Goal: Transaction & Acquisition: Purchase product/service

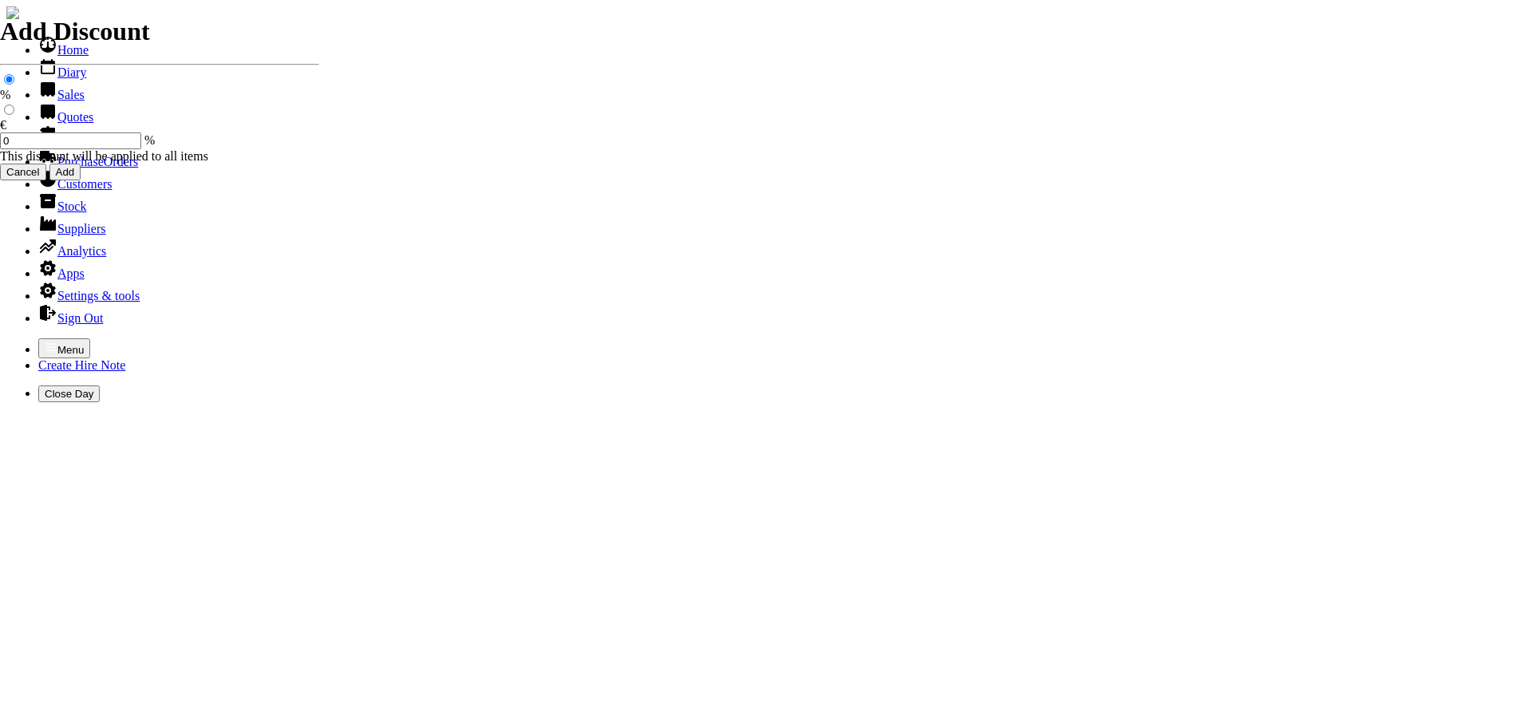
select select "HO"
click at [45, 341] on icon "button" at bounding box center [51, 347] width 13 height 13
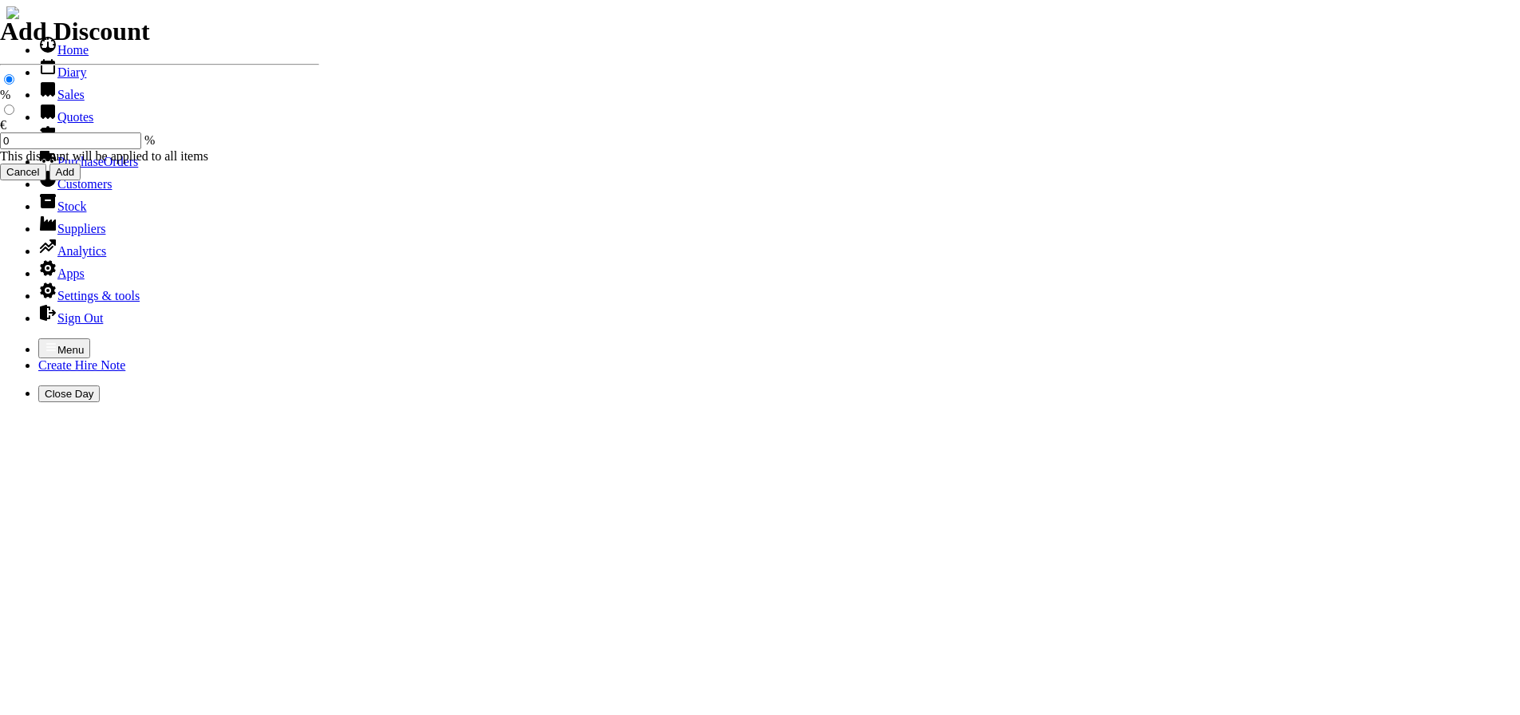
click at [59, 146] on link "Hire Notes" at bounding box center [75, 139] width 75 height 14
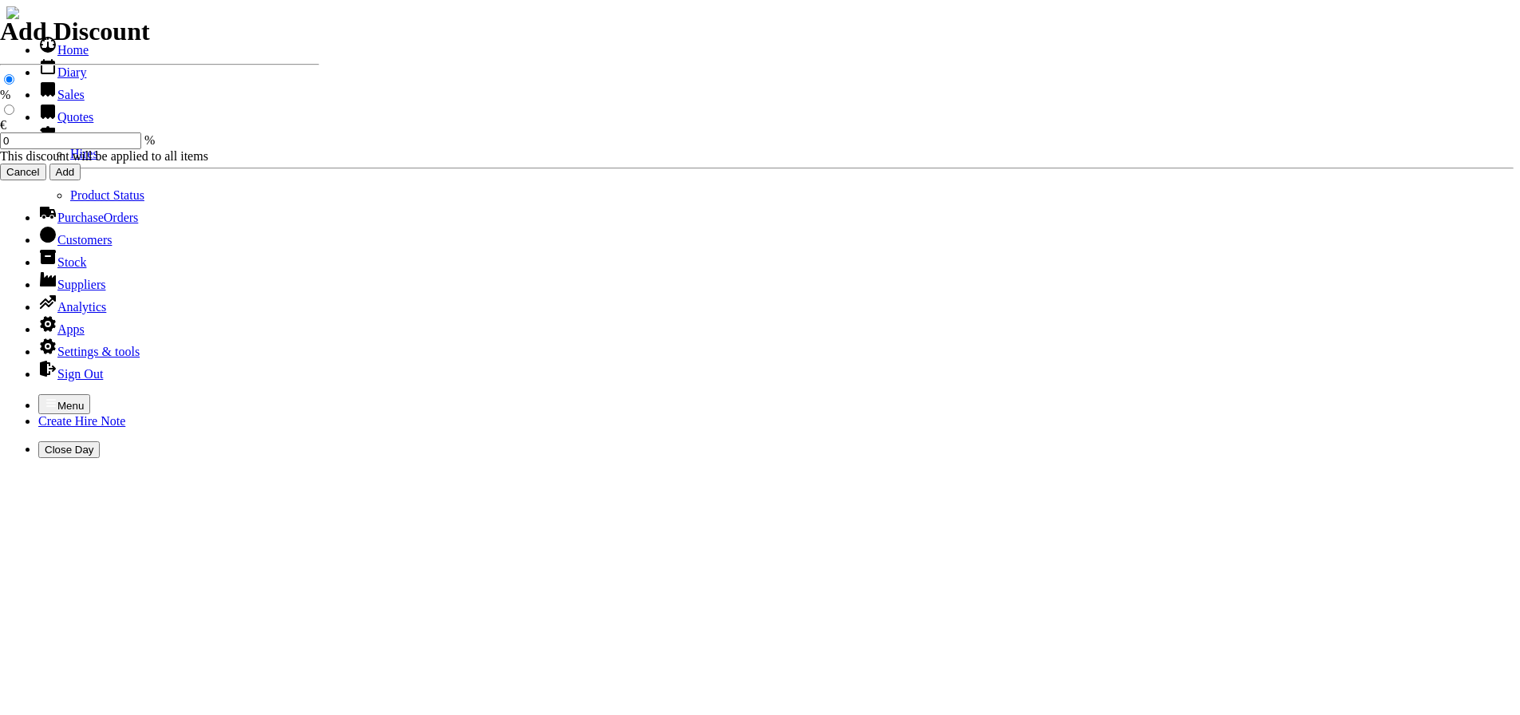
click at [70, 160] on link "Hires" at bounding box center [84, 154] width 28 height 14
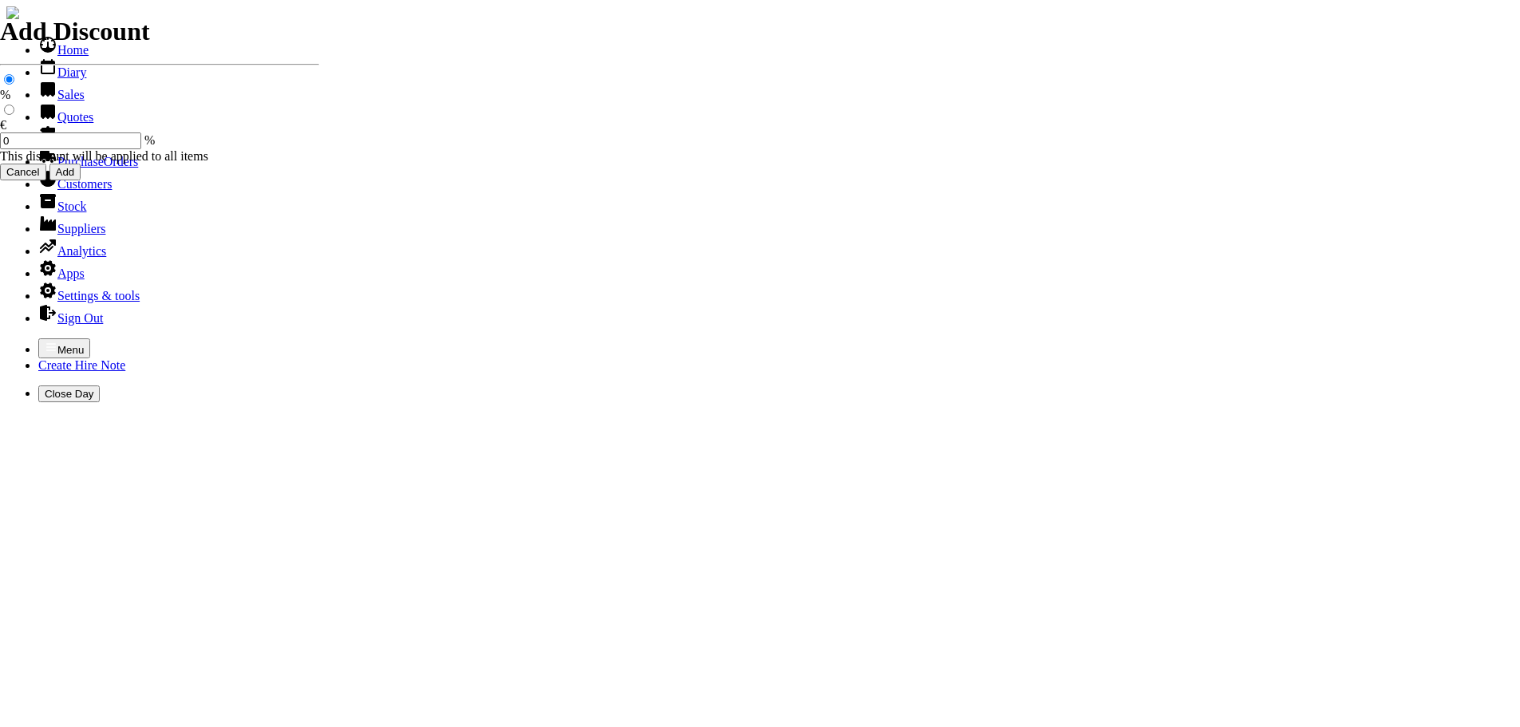
select select "HO"
click at [45, 341] on icon "button" at bounding box center [51, 347] width 13 height 13
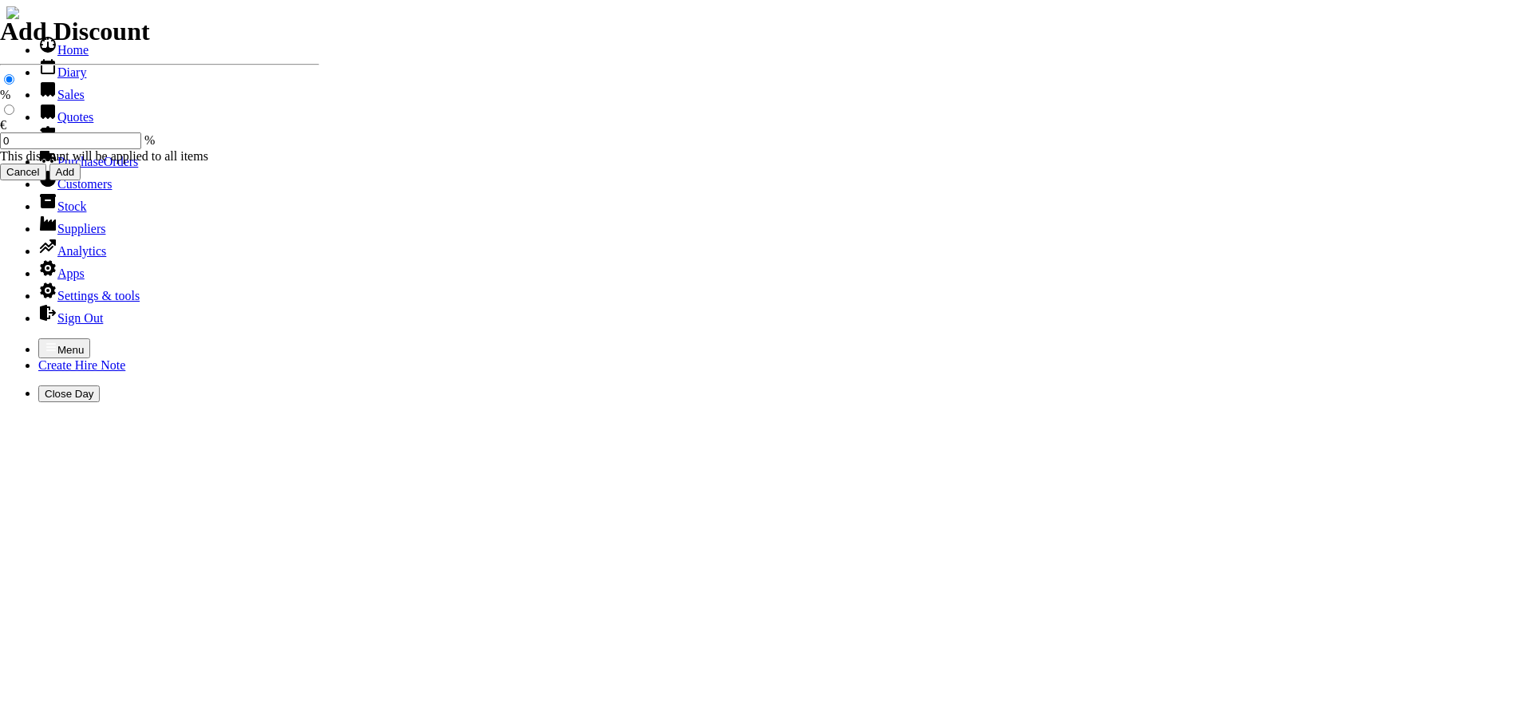
click at [54, 146] on link "Hire Notes" at bounding box center [75, 139] width 75 height 14
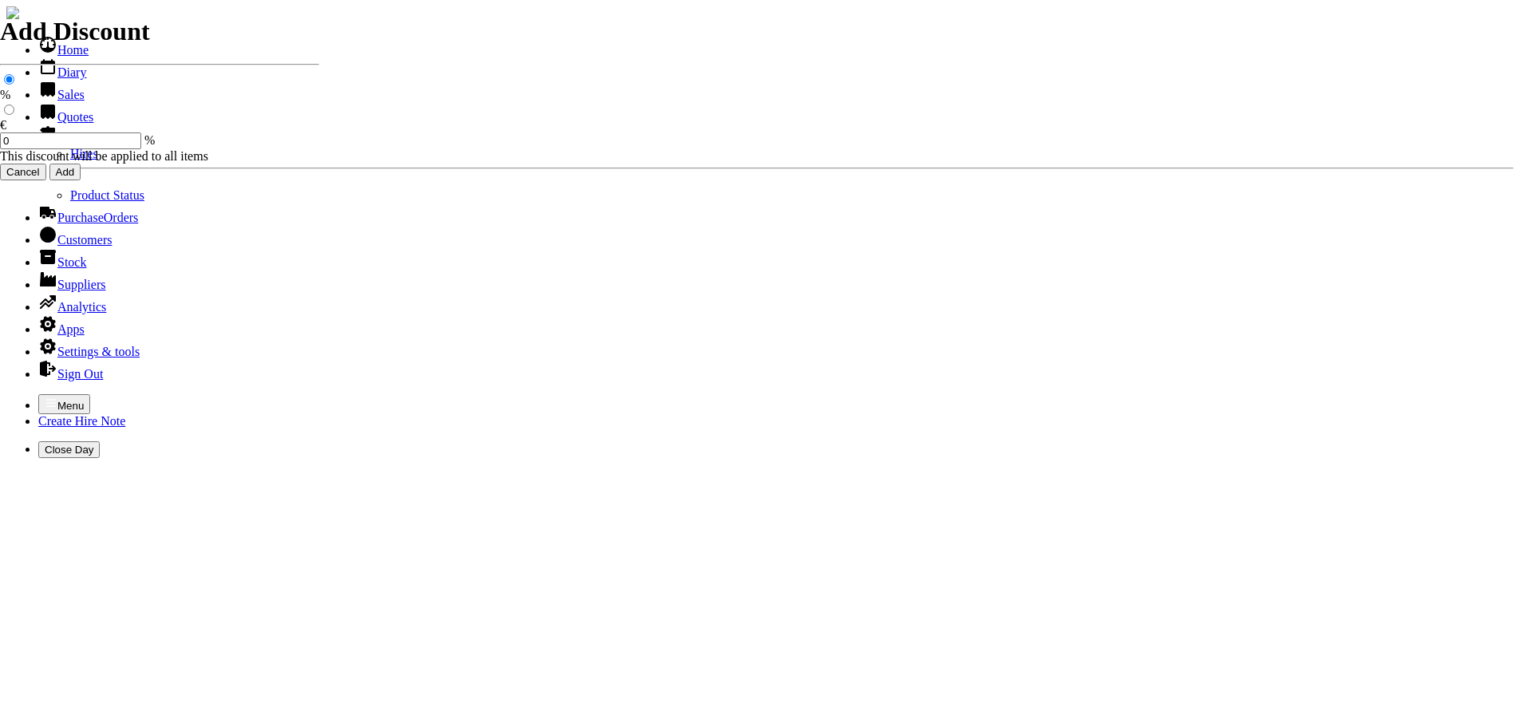
click at [70, 160] on link "Hires" at bounding box center [84, 154] width 28 height 14
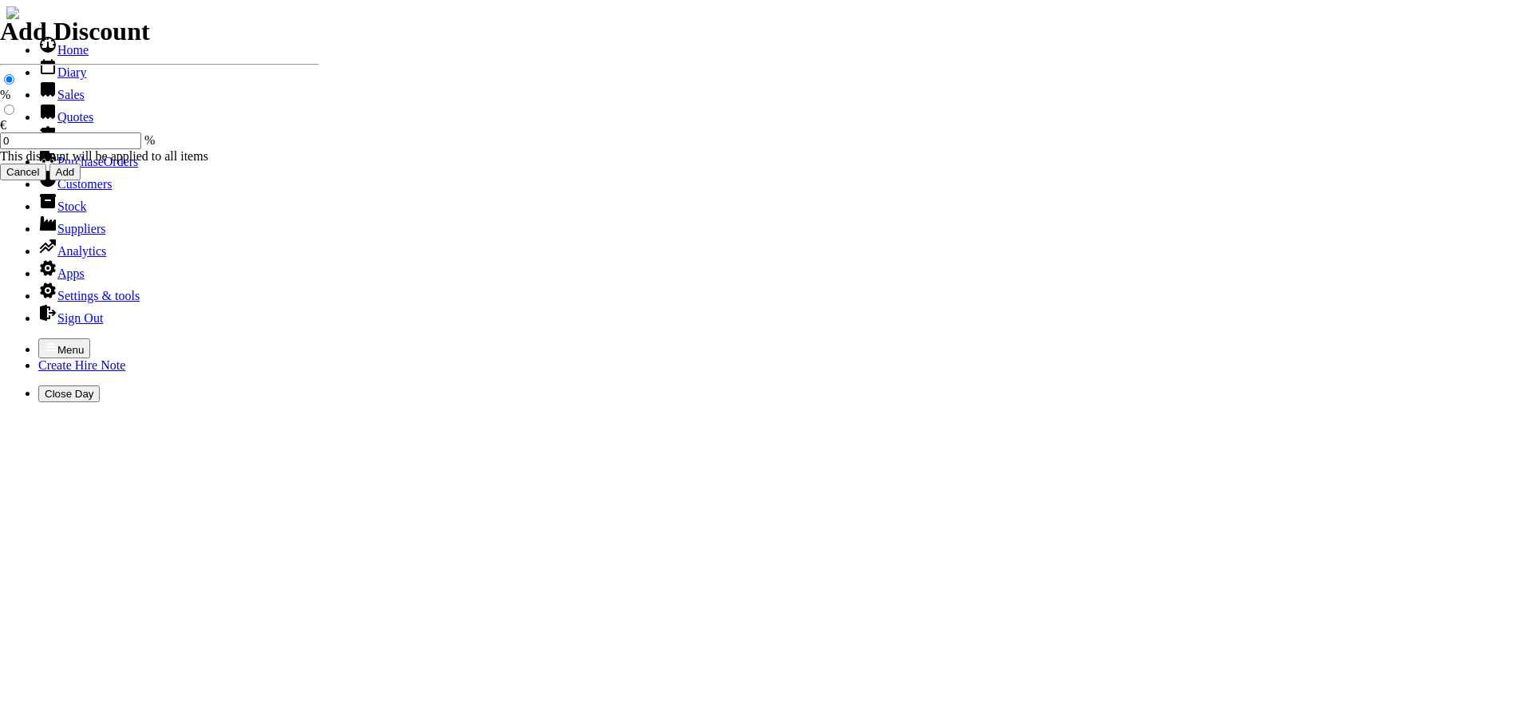
type input "[PERSON_NAME]"
type input "GER"
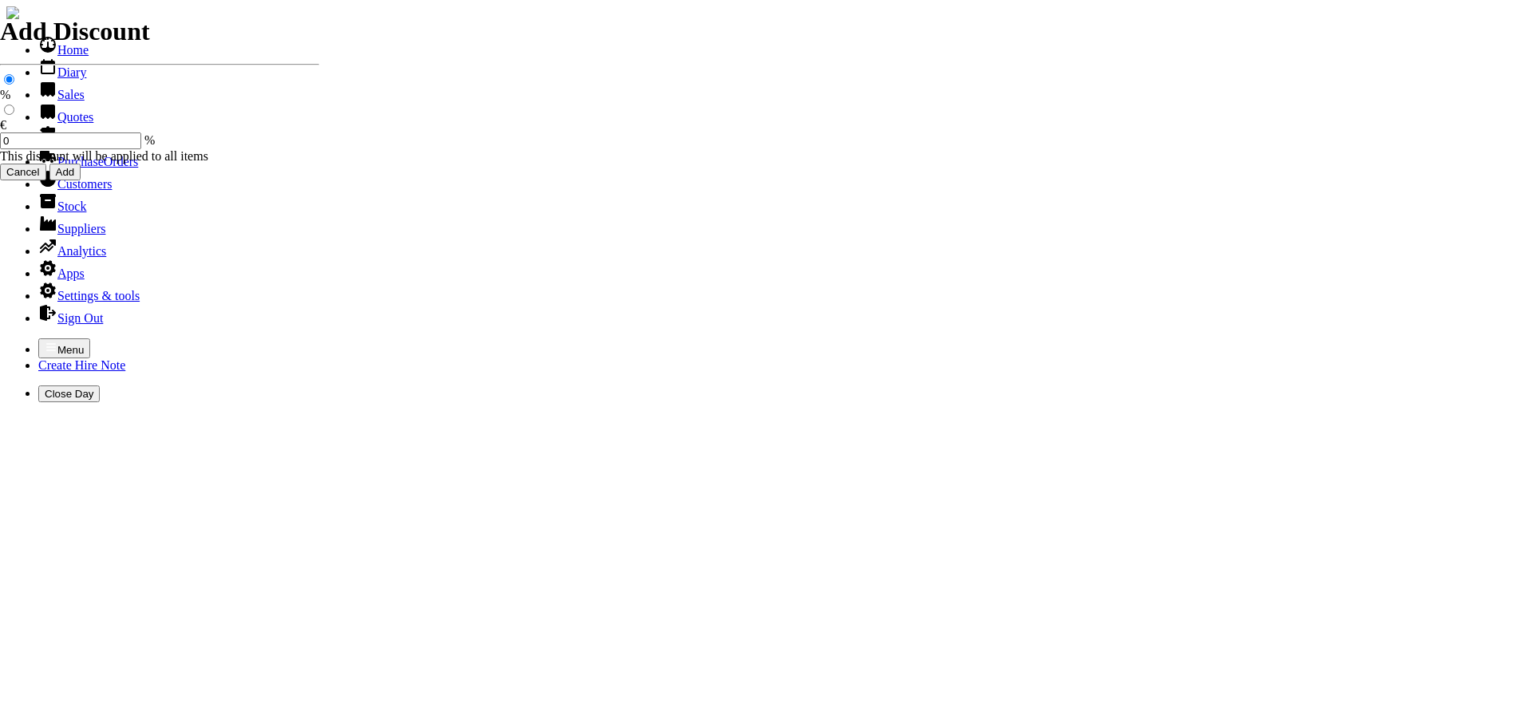
type input "P"
type input "HIRE OF GOODS"
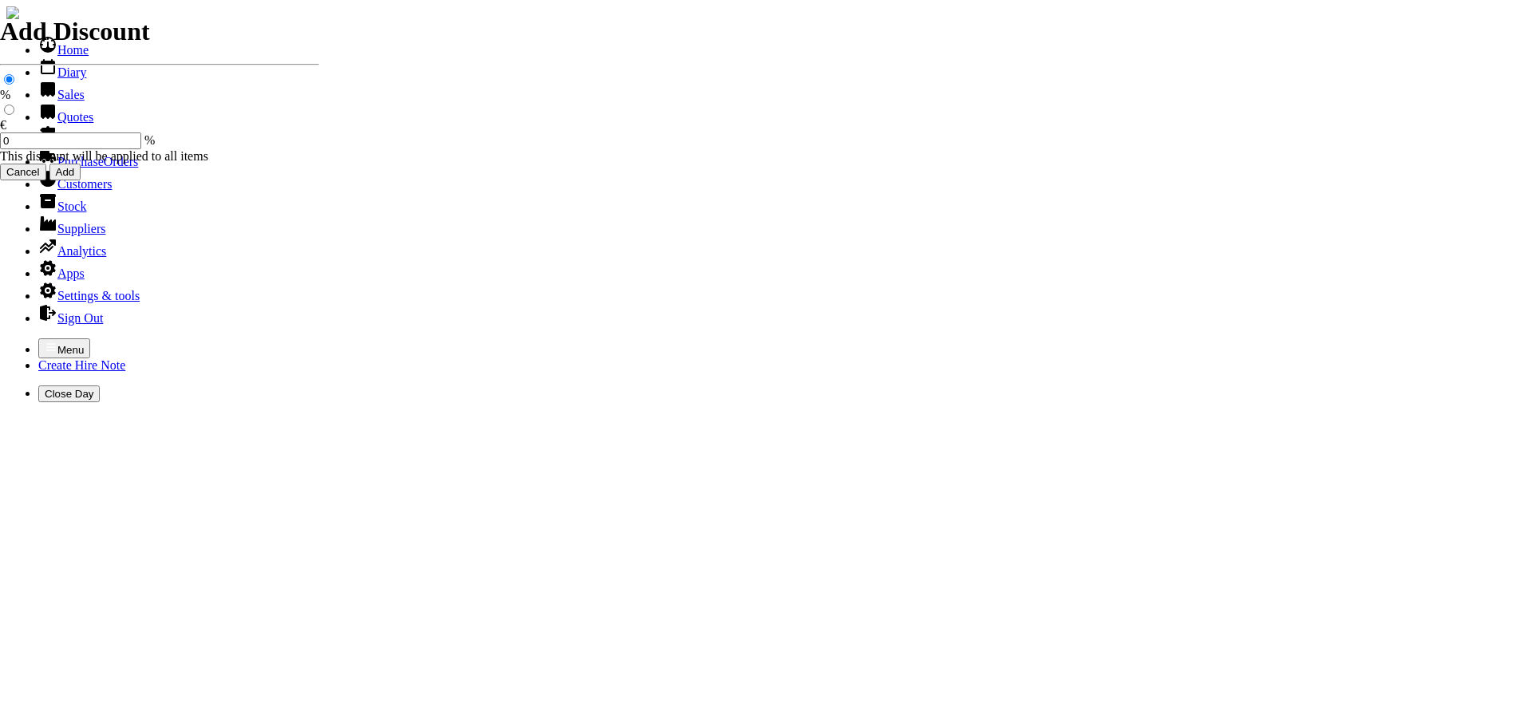
type input "[DATE]"
type input "H"
type input "2" SUB PUMP 110V C/W OUTLET HOSE"
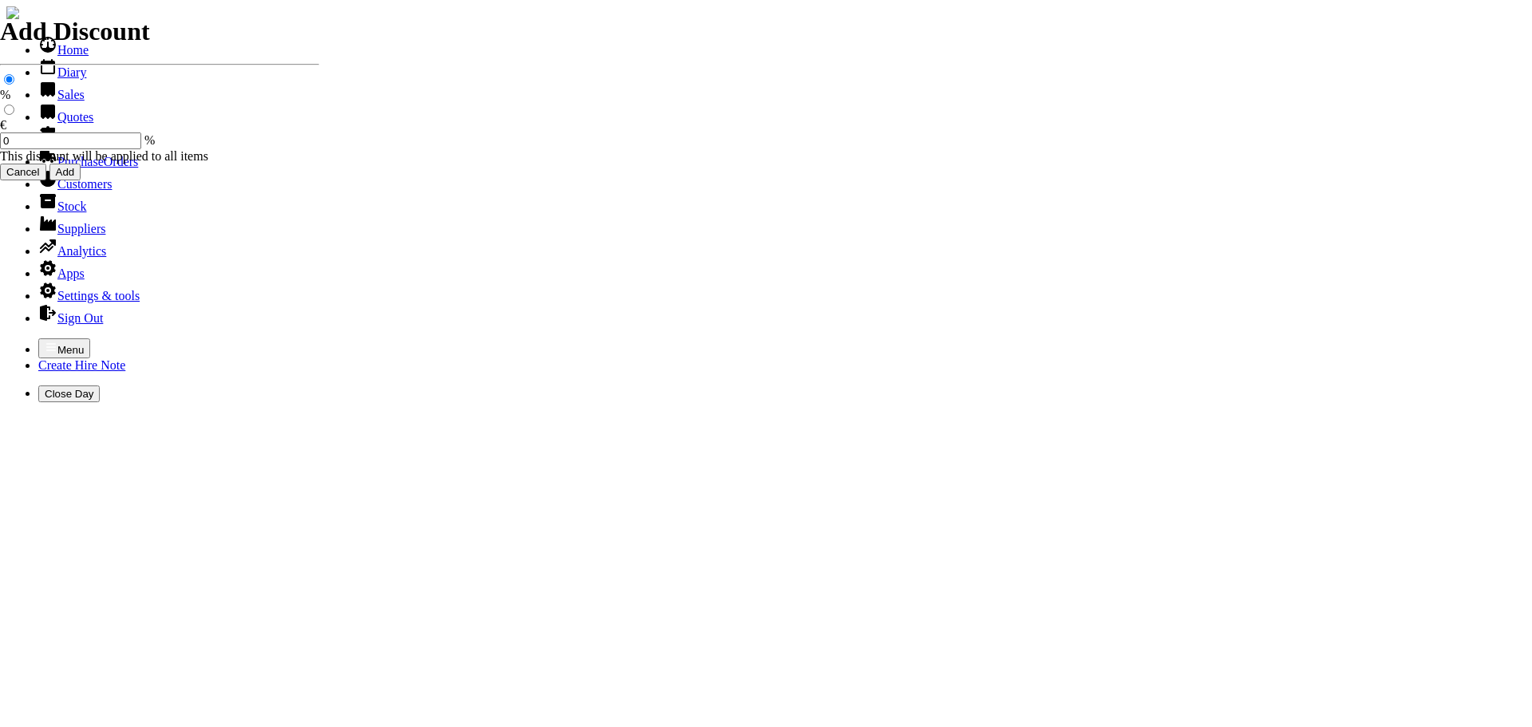
type input "25.00"
type input "spurious goods"
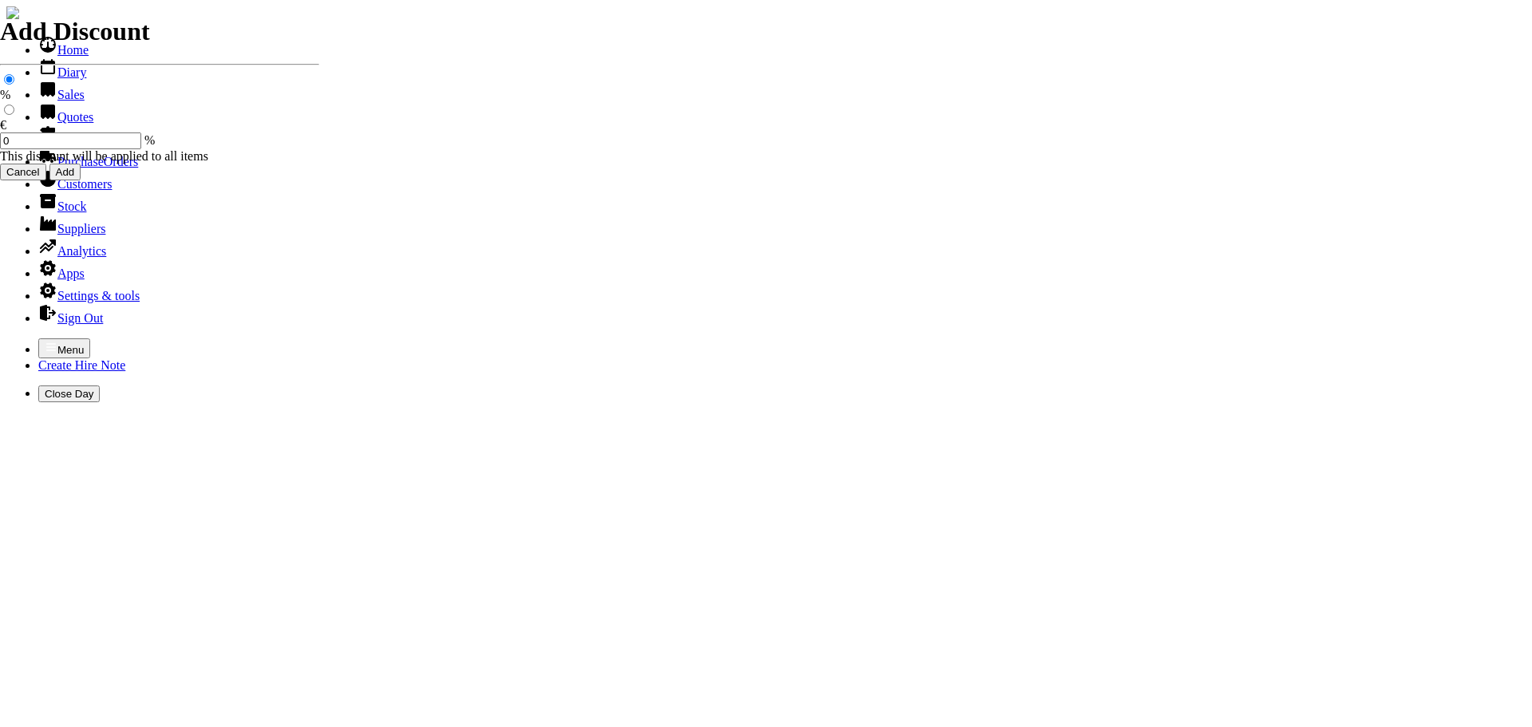
type input "s"
type input "20 MITRE OF 2" LAYFLAT HOSE"
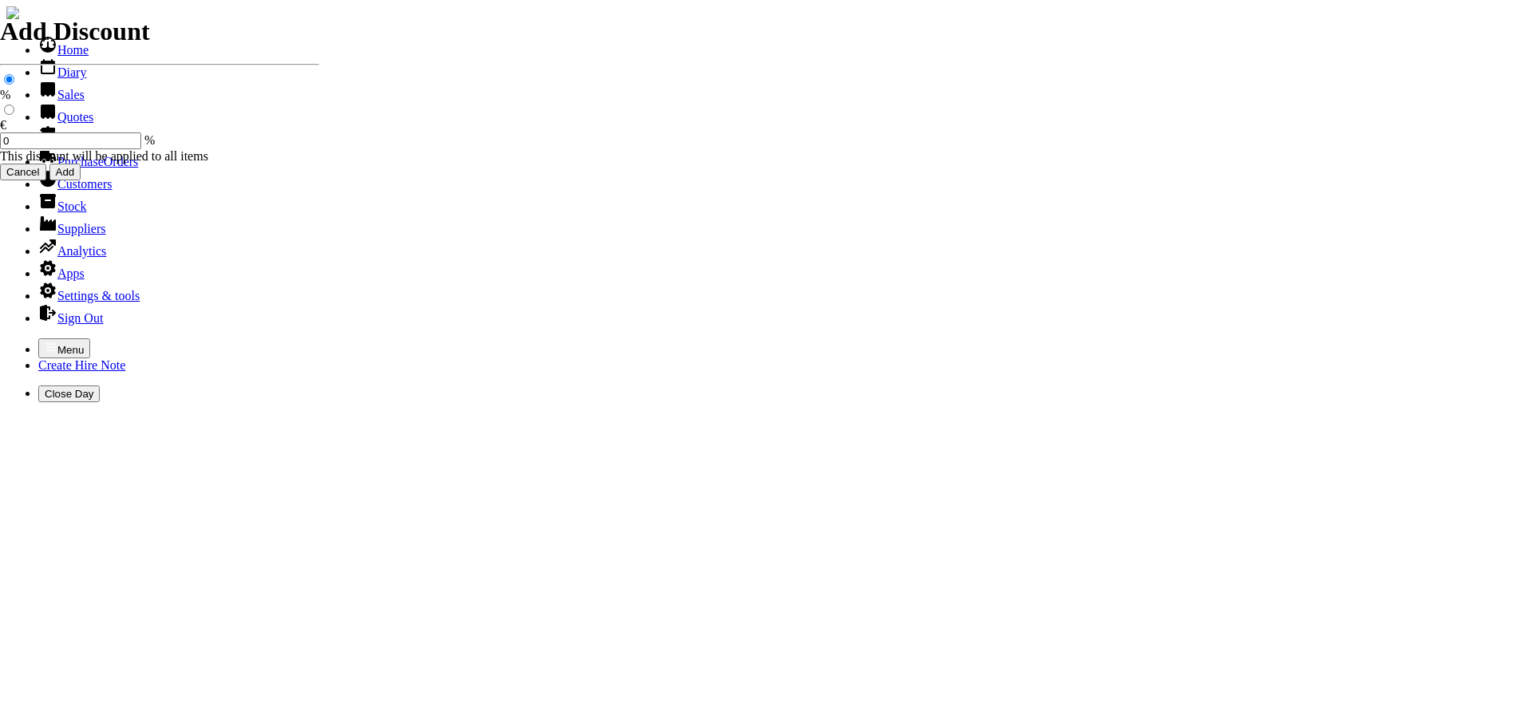
type input "[DATE]"
type input "440000722"
type input "[EMAIL_ADDRESS][DOMAIN_NAME]"
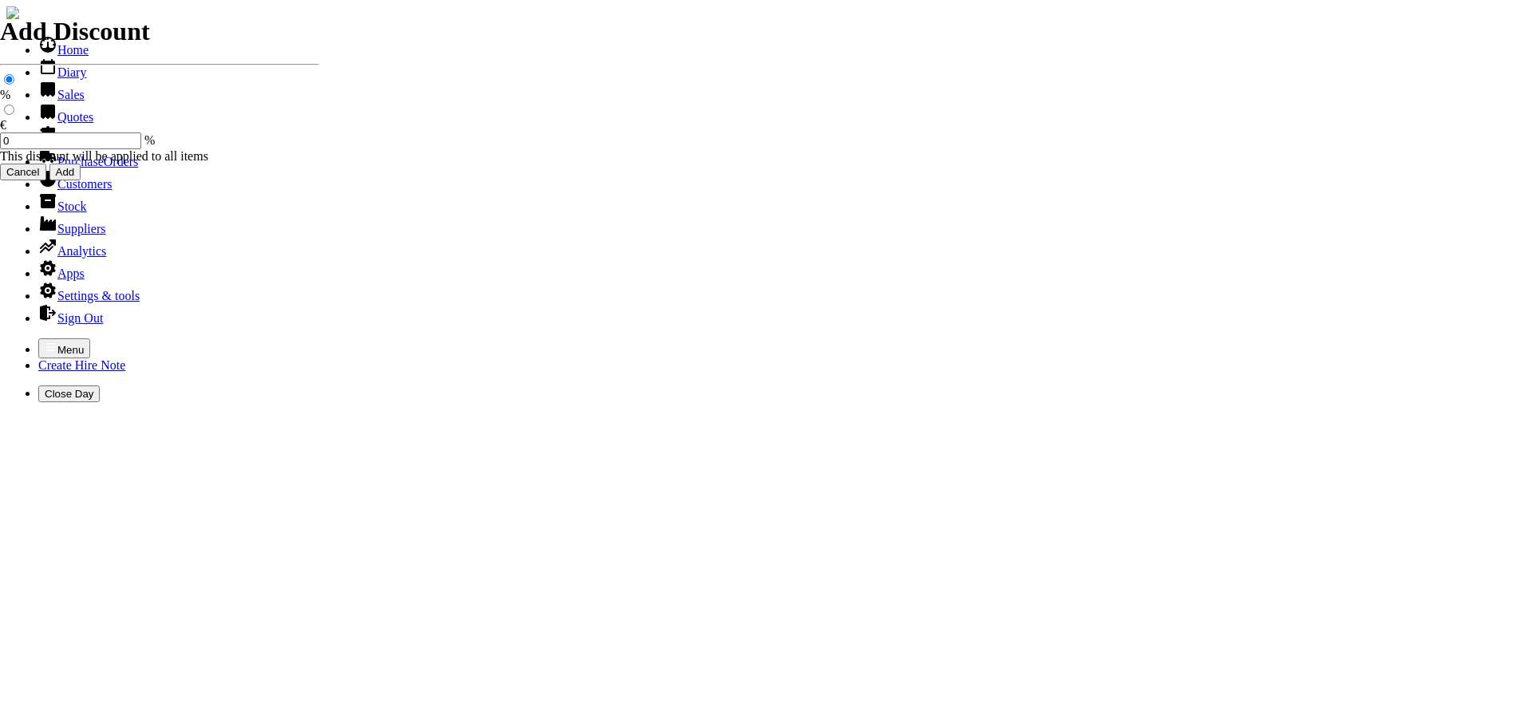
type input "[PERSON_NAME]"
